Goal: Transaction & Acquisition: Book appointment/travel/reservation

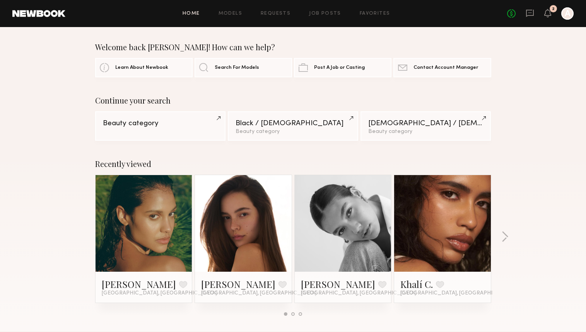
click at [343, 14] on div "No fees up to $5,000 2 A" at bounding box center [540, 13] width 66 height 12
click at [343, 14] on icon at bounding box center [547, 12] width 6 height 5
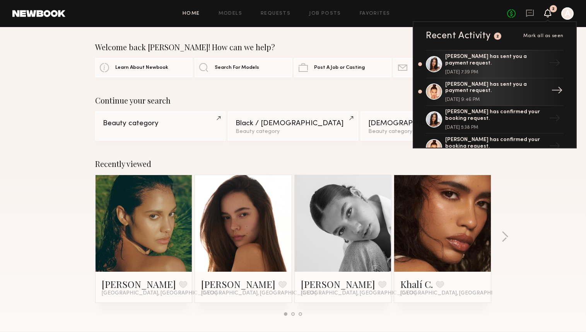
click at [343, 90] on div "→" at bounding box center [557, 92] width 18 height 20
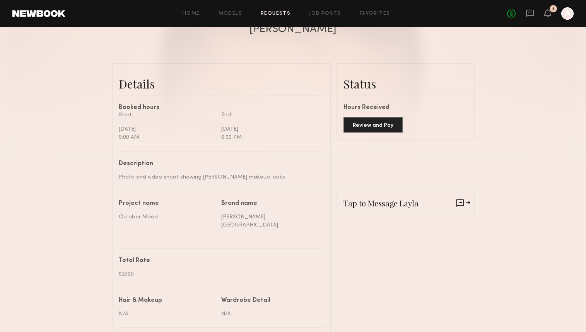
scroll to position [162, 0]
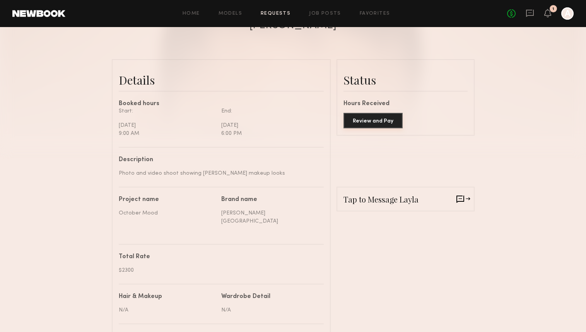
click at [343, 119] on button "Review and Pay" at bounding box center [372, 120] width 59 height 15
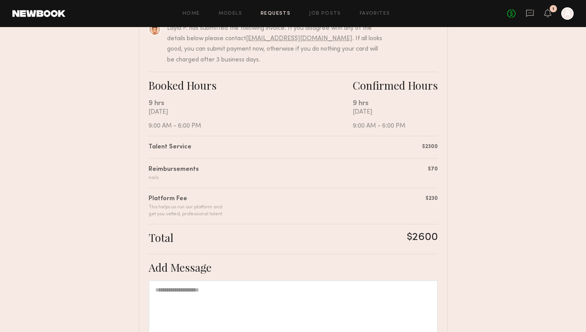
scroll to position [99, 0]
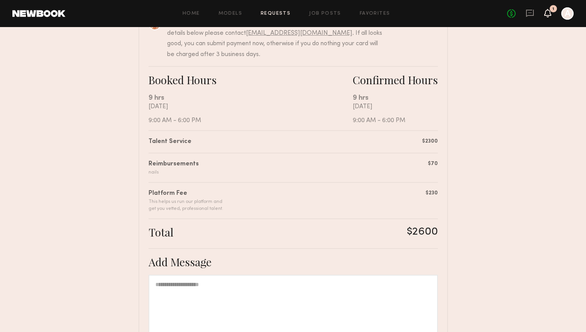
click at [343, 14] on icon at bounding box center [547, 12] width 6 height 5
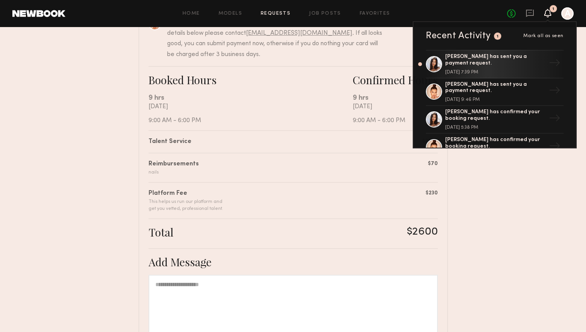
click at [343, 36] on span "Mark all as seen" at bounding box center [543, 36] width 40 height 5
